Goal: Transaction & Acquisition: Purchase product/service

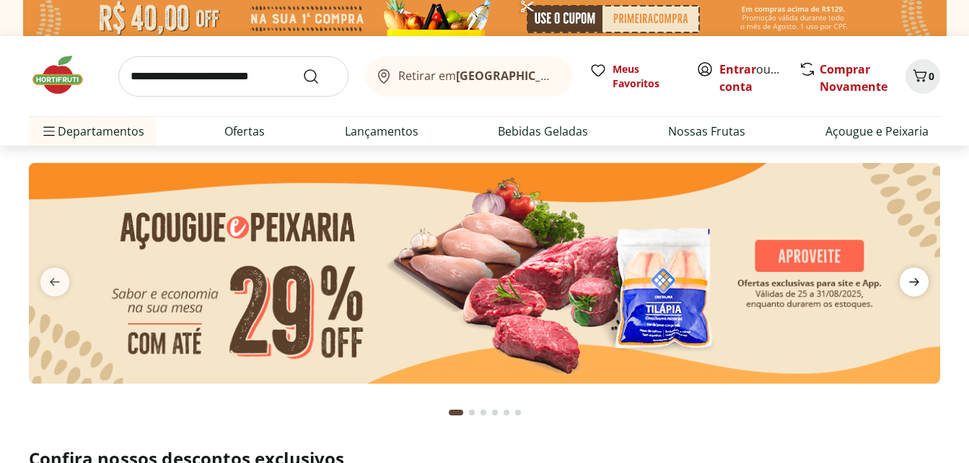
click at [916, 283] on icon "next" at bounding box center [914, 282] width 10 height 8
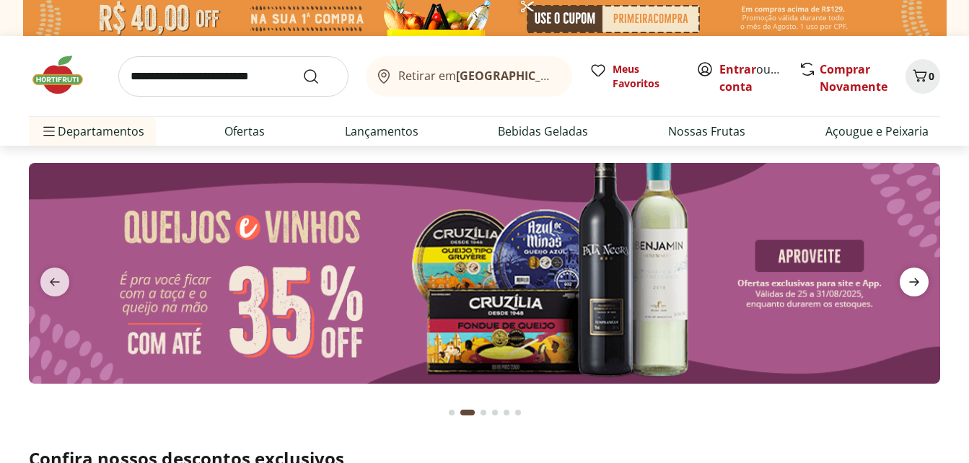
click at [916, 283] on icon "next" at bounding box center [914, 282] width 10 height 8
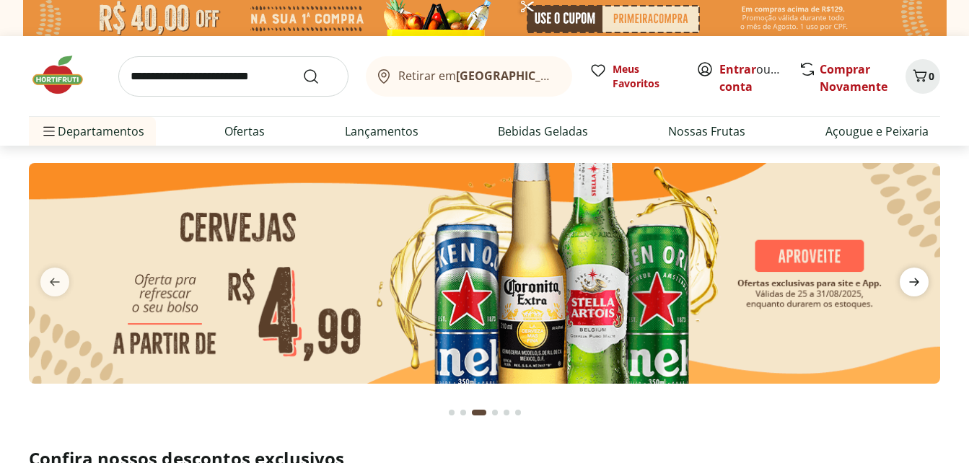
click at [916, 283] on icon "next" at bounding box center [914, 282] width 10 height 8
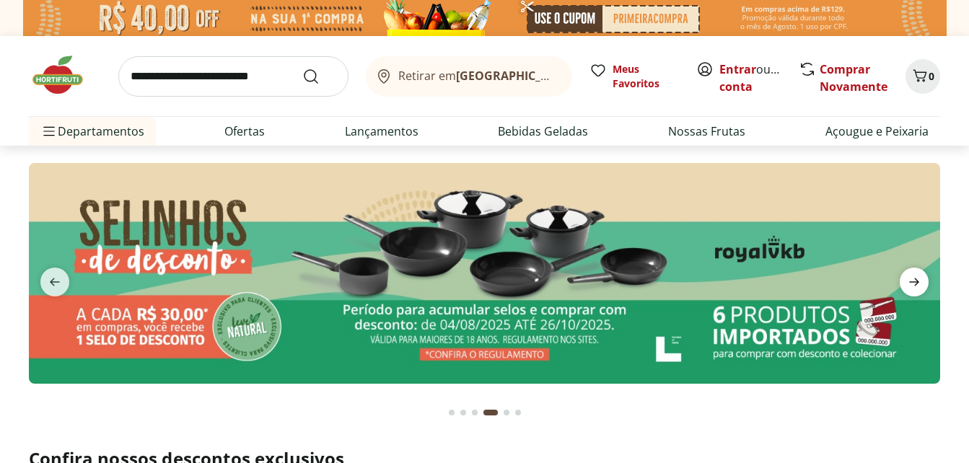
click at [916, 283] on icon "next" at bounding box center [914, 282] width 10 height 8
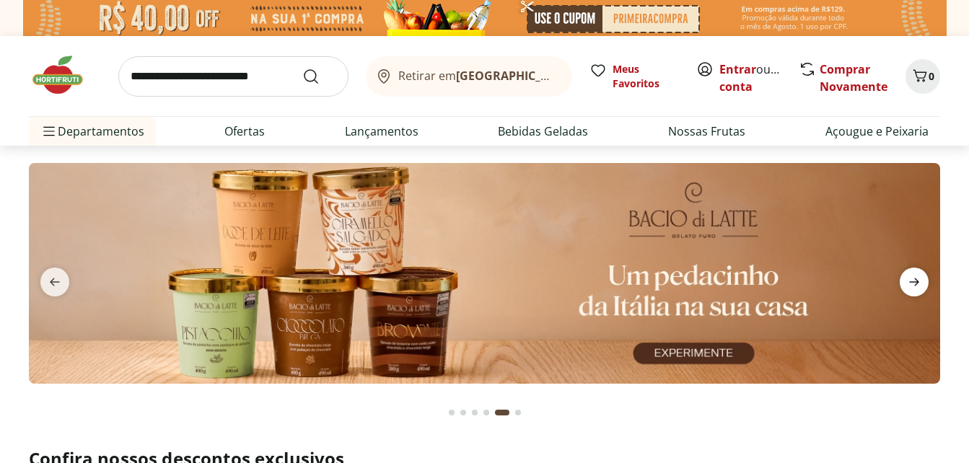
click at [916, 283] on icon "next" at bounding box center [914, 282] width 10 height 8
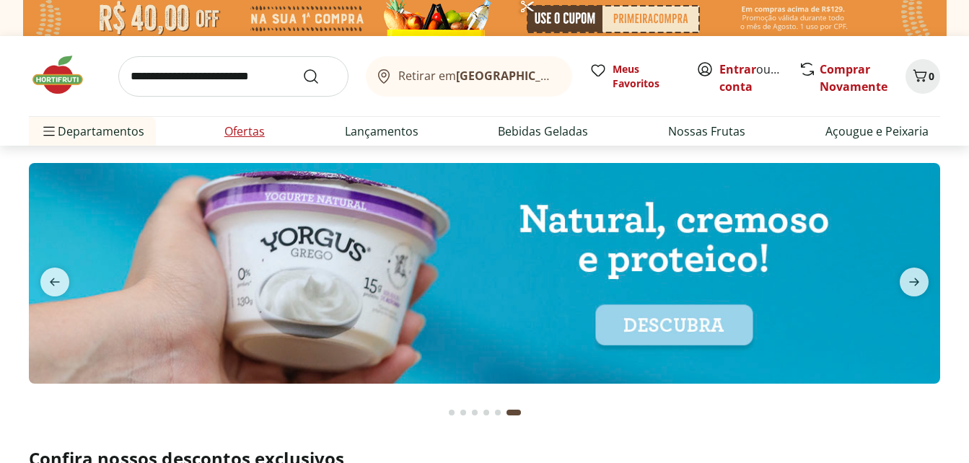
click at [244, 133] on link "Ofertas" at bounding box center [244, 131] width 40 height 17
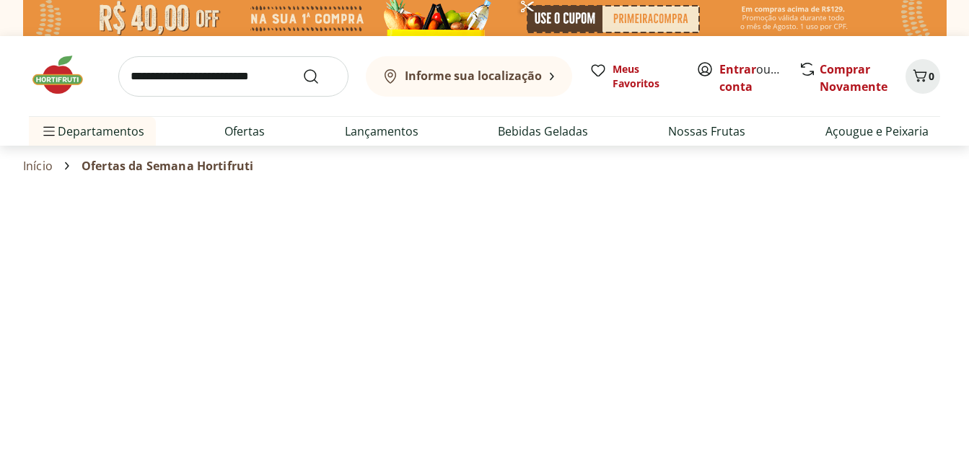
select select "**********"
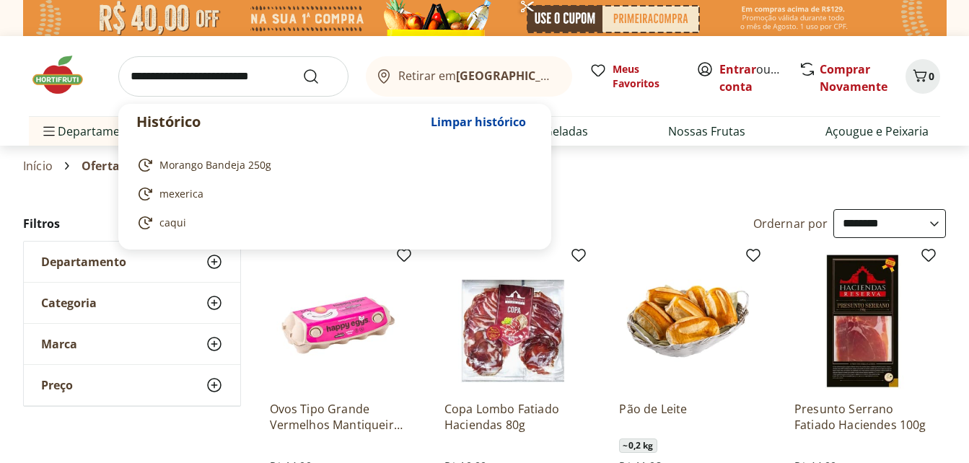
click at [211, 74] on input "search" at bounding box center [233, 76] width 230 height 40
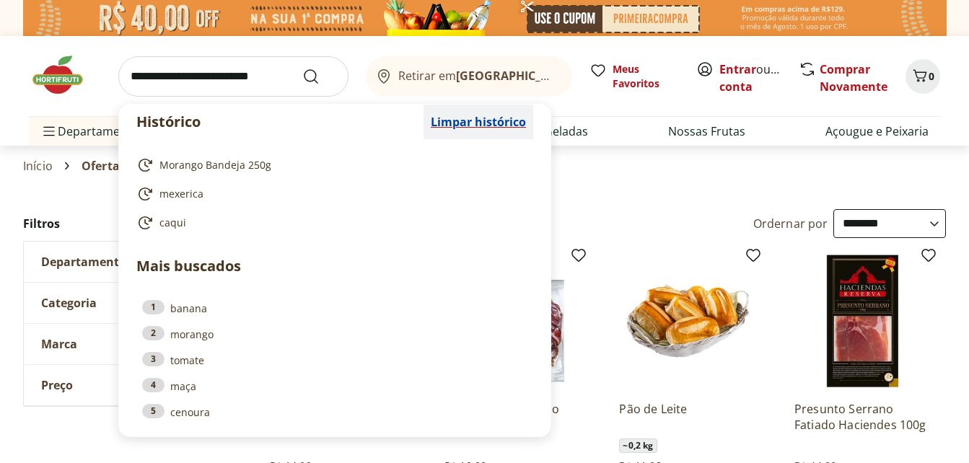
click at [477, 121] on span "Limpar histórico" at bounding box center [478, 122] width 95 height 12
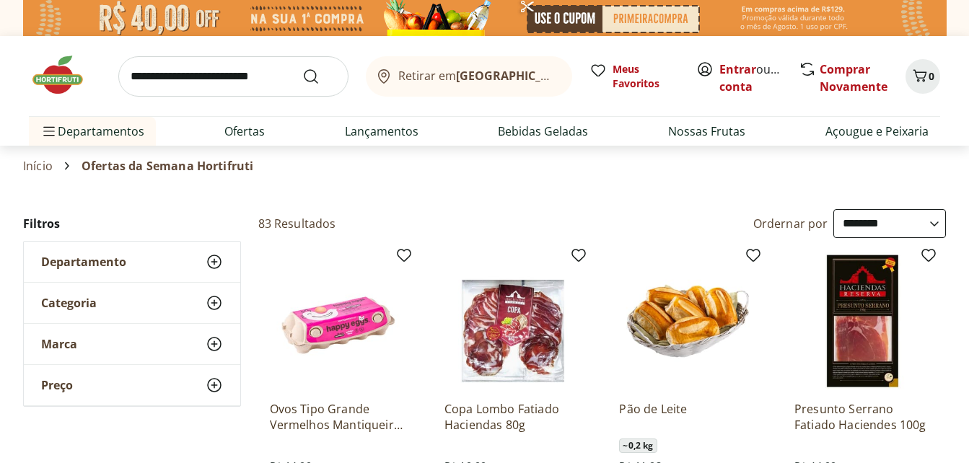
click at [3, 186] on section "Início Ofertas da Semana Hortifruti" at bounding box center [484, 166] width 969 height 40
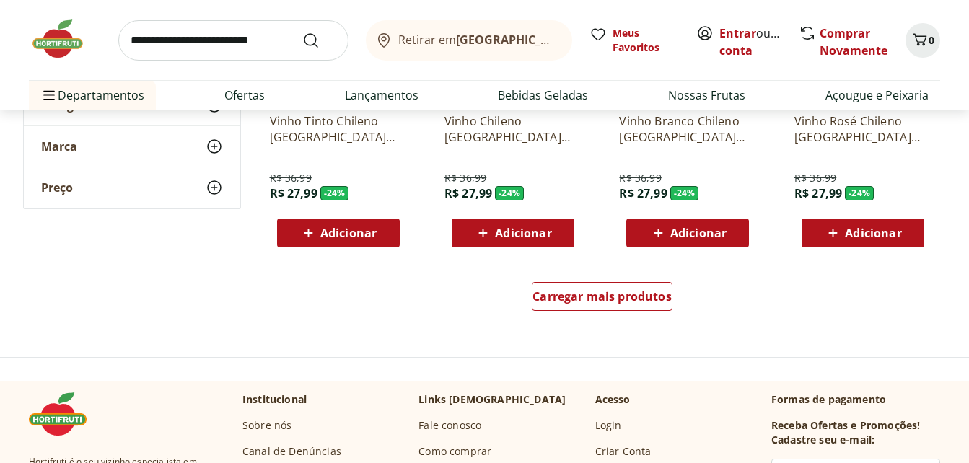
scroll to position [981, 0]
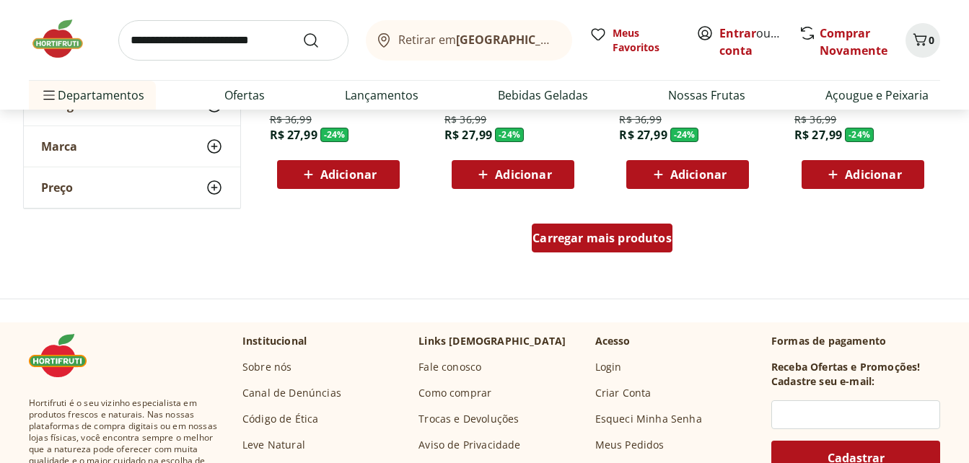
click at [552, 235] on span "Carregar mais produtos" at bounding box center [601, 238] width 139 height 12
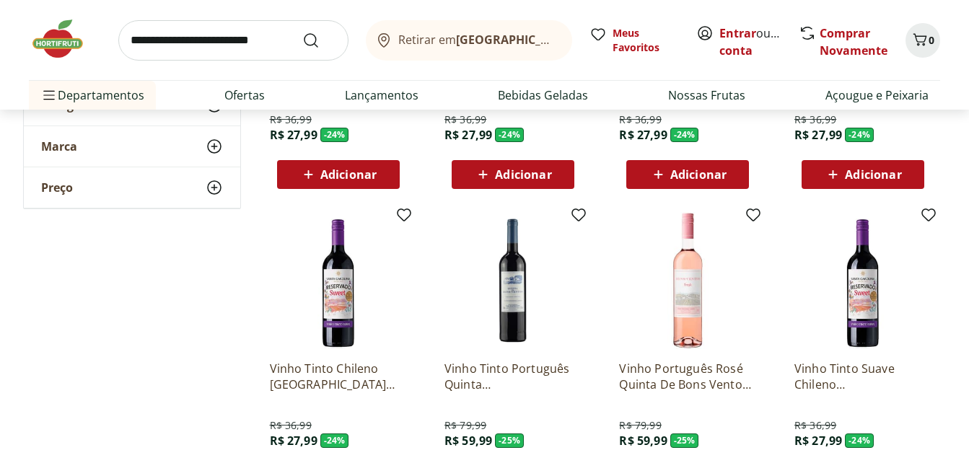
click at [208, 307] on div "**********" at bounding box center [484, 222] width 923 height 1988
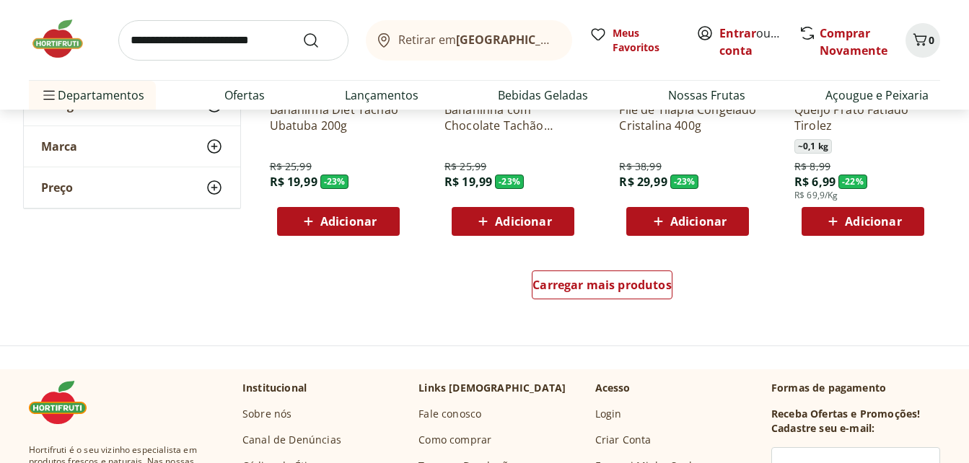
scroll to position [1875, 0]
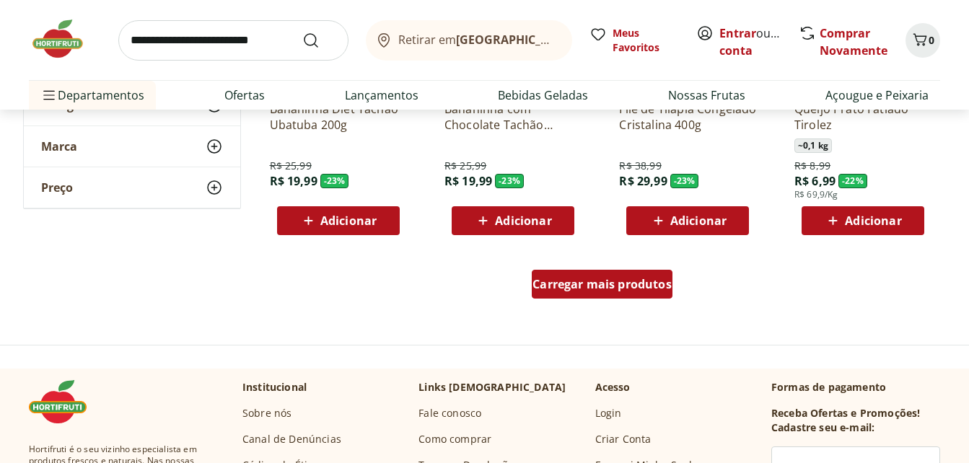
click at [566, 303] on link "Carregar mais produtos" at bounding box center [602, 287] width 141 height 35
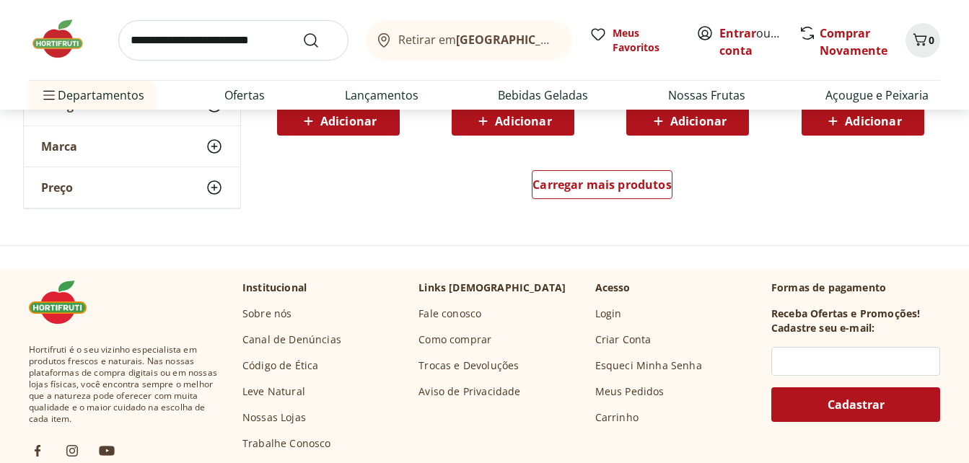
scroll to position [2798, 0]
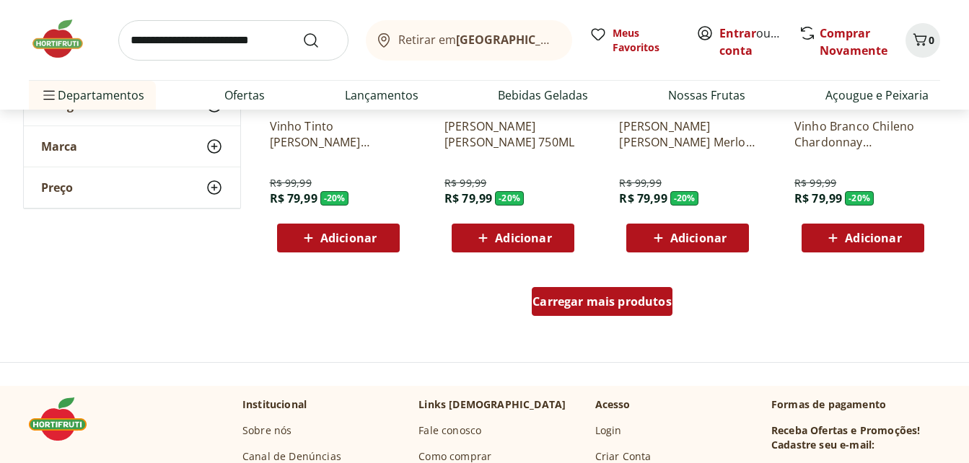
click at [568, 291] on div "Carregar mais produtos" at bounding box center [602, 301] width 141 height 29
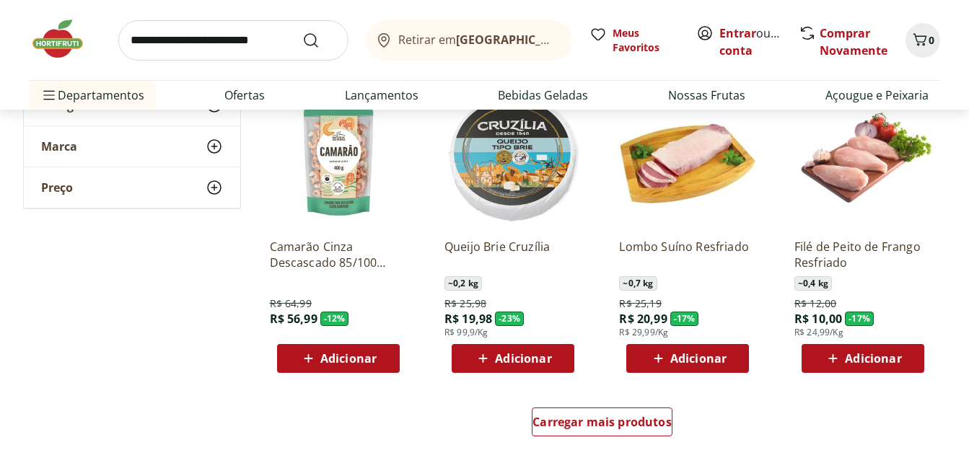
scroll to position [3635, 0]
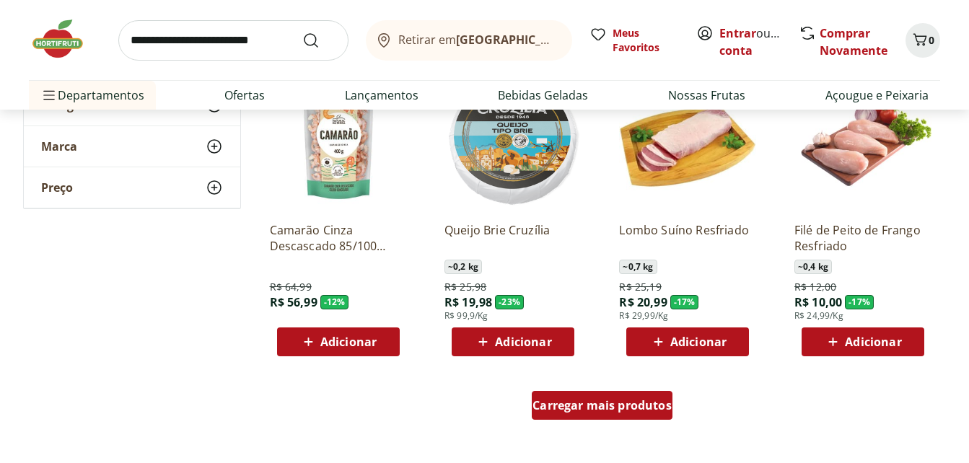
click at [560, 400] on span "Carregar mais produtos" at bounding box center [601, 406] width 139 height 12
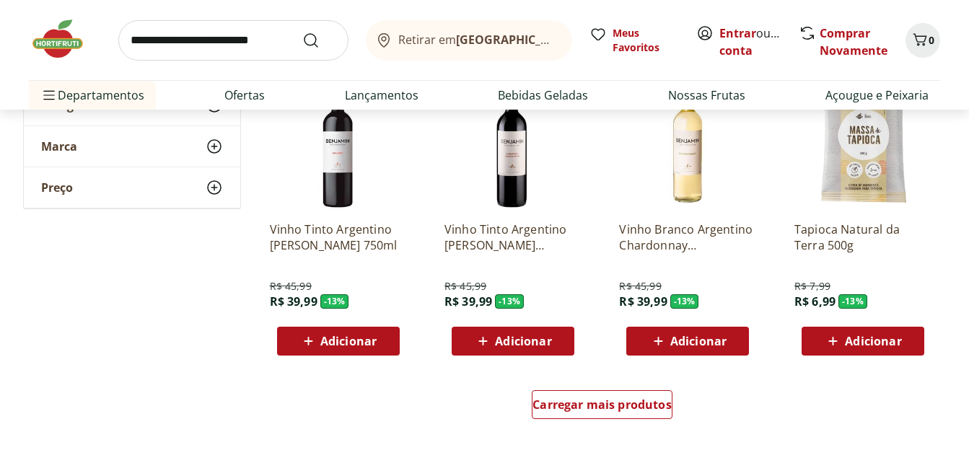
scroll to position [4616, 0]
